Goal: Transaction & Acquisition: Download file/media

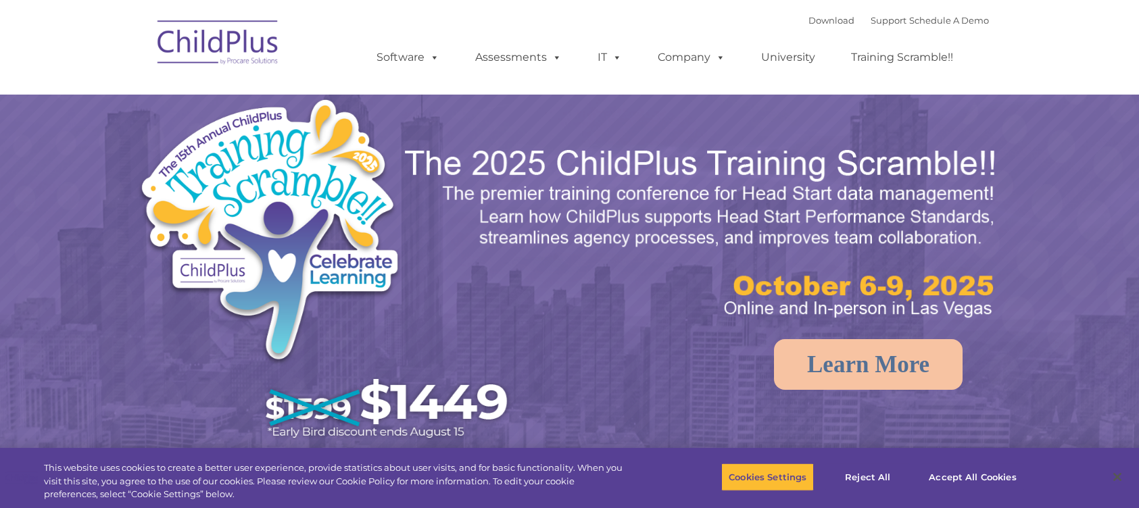
select select "MEDIUM"
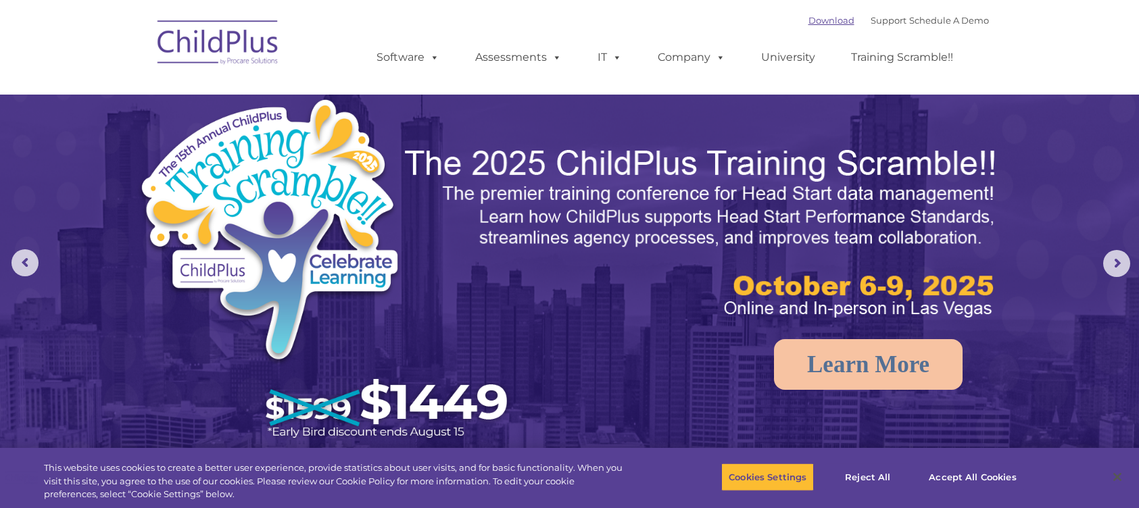
click at [821, 20] on link "Download" at bounding box center [831, 20] width 46 height 11
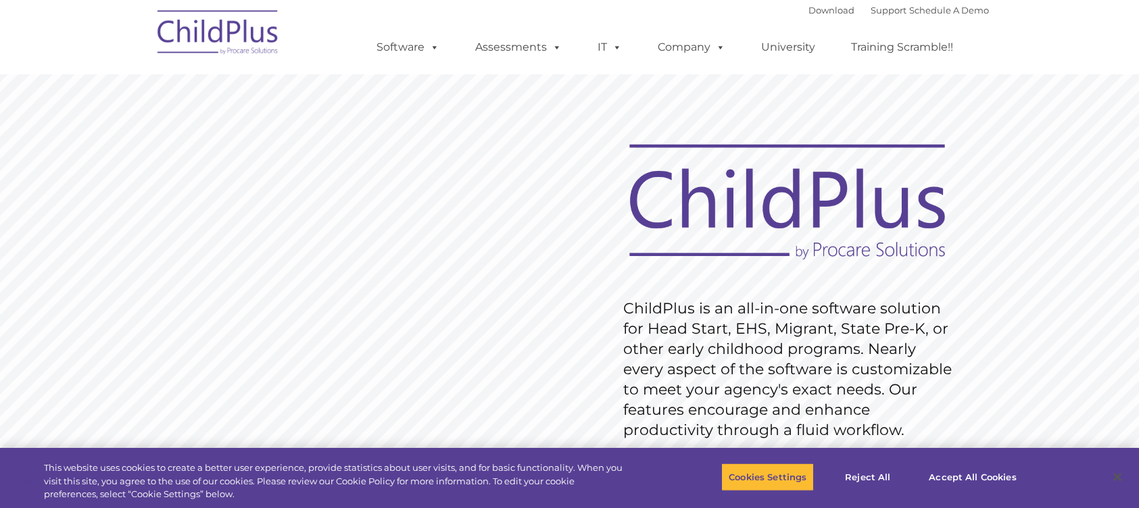
click at [758, 258] on img at bounding box center [787, 203] width 344 height 126
click at [742, 474] on button "Cookies Settings" at bounding box center [767, 477] width 93 height 28
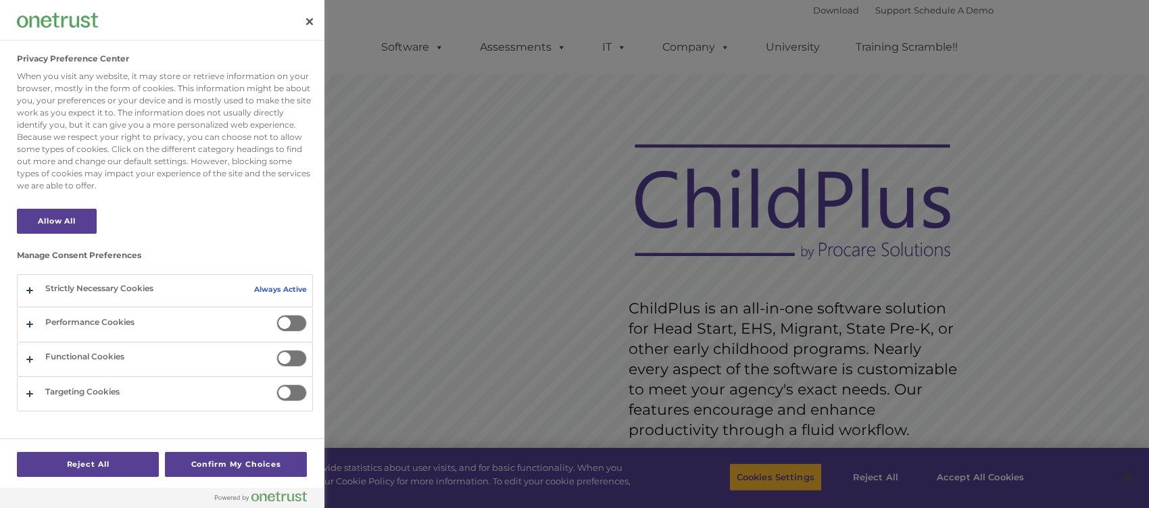
click at [294, 323] on span "Privacy Preference Center" at bounding box center [291, 323] width 30 height 17
click at [276, 315] on input "Performance Cookies" at bounding box center [276, 315] width 0 height 0
click at [294, 323] on span "Privacy Preference Center" at bounding box center [291, 323] width 30 height 17
click at [276, 315] on input "Performance Cookies" at bounding box center [276, 315] width 0 height 0
click at [198, 464] on button "Confirm My Choices" at bounding box center [236, 464] width 142 height 25
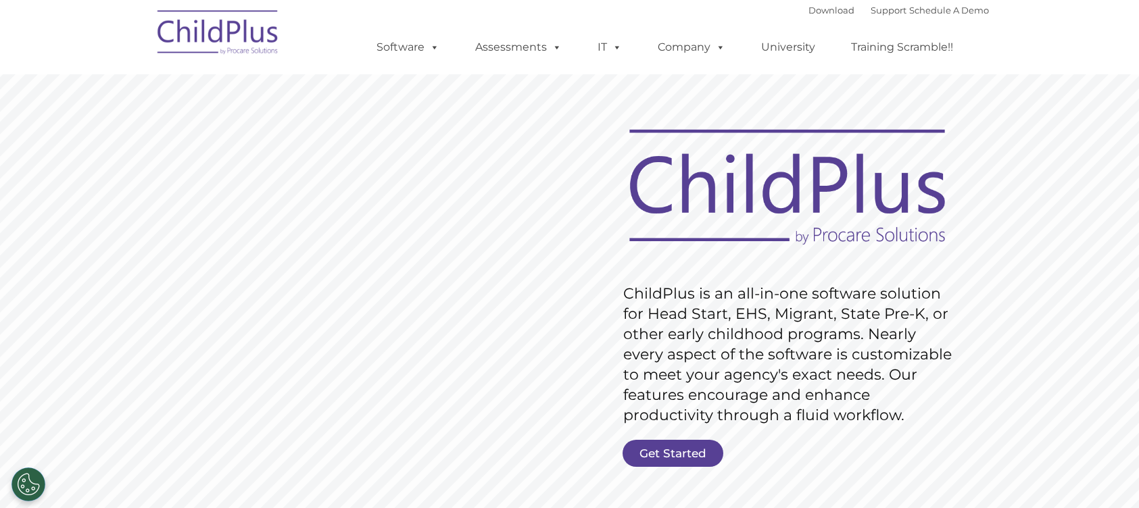
scroll to position [18, 0]
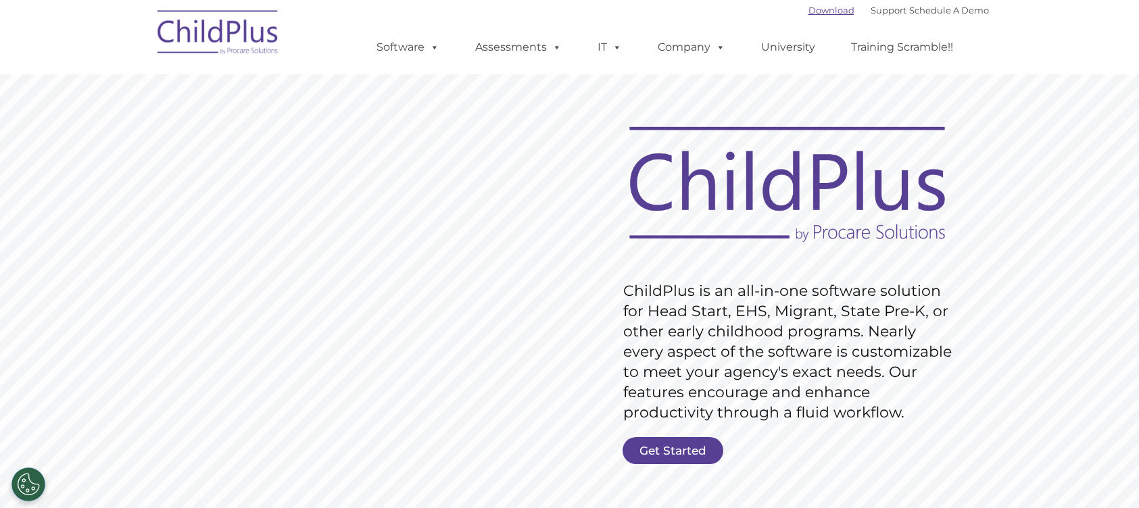
click at [812, 14] on link "Download" at bounding box center [831, 10] width 46 height 11
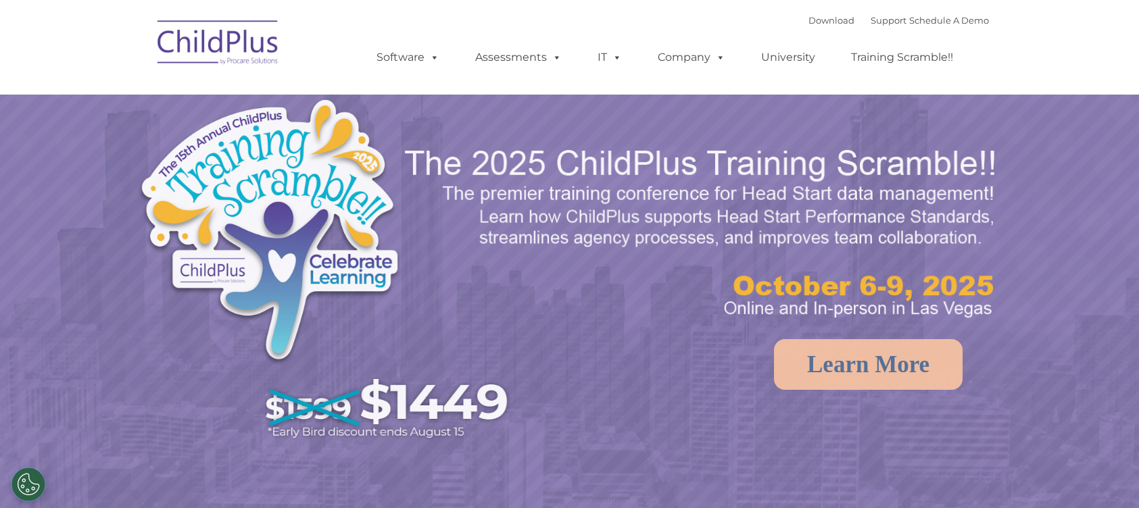
select select "MEDIUM"
